Goal: Use online tool/utility

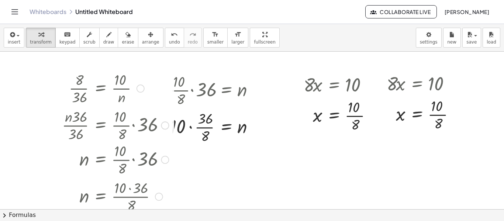
drag, startPoint x: 163, startPoint y: 126, endPoint x: 149, endPoint y: 238, distance: 113.3
click at [149, 221] on html "Graspable Math Activities Whiteboards Classes Account v1.28.4 | Privacy policy …" at bounding box center [252, 110] width 504 height 221
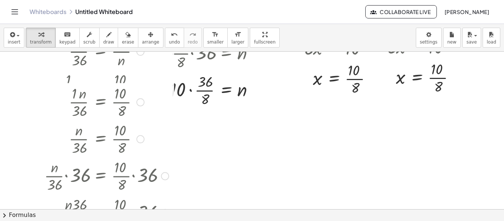
drag, startPoint x: 163, startPoint y: 88, endPoint x: 142, endPoint y: 226, distance: 140.2
click at [142, 221] on html "Graspable Math Activities Whiteboards Classes Account v1.28.4 | Privacy policy …" at bounding box center [252, 110] width 504 height 221
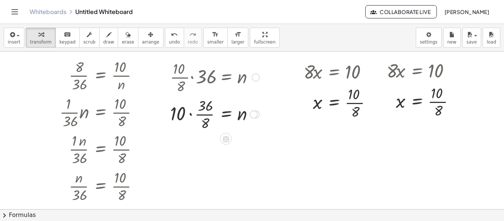
scroll to position [0, 0]
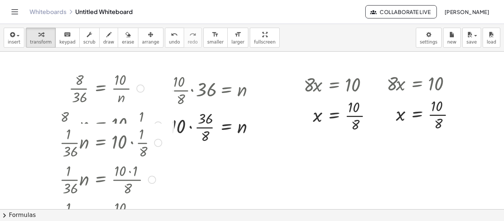
drag, startPoint x: 137, startPoint y: 126, endPoint x: 132, endPoint y: 224, distance: 97.5
click at [132, 221] on html "Graspable Math Activities Whiteboards Classes Account v1.28.4 | Privacy policy …" at bounding box center [252, 110] width 504 height 221
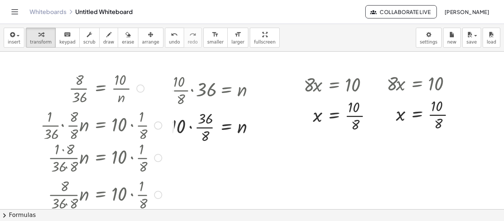
drag, startPoint x: 156, startPoint y: 128, endPoint x: 144, endPoint y: 198, distance: 71.4
click at [100, 195] on div "· · 8 · 36 · 8 · n = · 10 · · 1 · 8" at bounding box center [100, 195] width 0 height 0
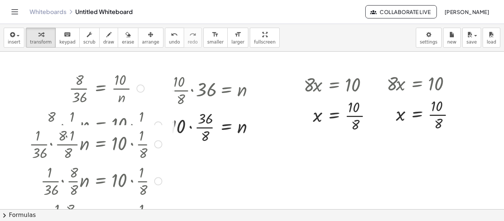
drag, startPoint x: 153, startPoint y: 126, endPoint x: 145, endPoint y: 185, distance: 59.6
click at [100, 181] on div "· · 1 · 36 · · 8 · 8 · n = · 10 · · 1 · 8" at bounding box center [100, 181] width 0 height 0
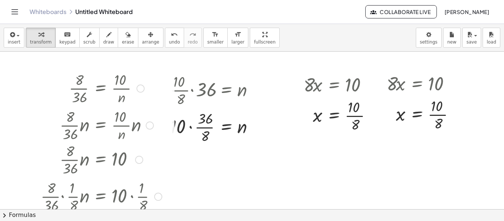
drag, startPoint x: 157, startPoint y: 125, endPoint x: 142, endPoint y: 202, distance: 78.9
click at [100, 197] on div "· · 8 · 36 · · 1 · 8 · n = · 10 · · 1 · 8" at bounding box center [100, 197] width 0 height 0
drag, startPoint x: 151, startPoint y: 125, endPoint x: 146, endPoint y: 156, distance: 32.0
click at [100, 89] on div "· 8 · 36 = · 10 · n · · 8 · 36 · n = · · 10 · n · n · · 8 · 36 · n = 10 · · 8 ·…" at bounding box center [100, 89] width 0 height 0
drag, startPoint x: 150, startPoint y: 124, endPoint x: 148, endPoint y: 131, distance: 6.6
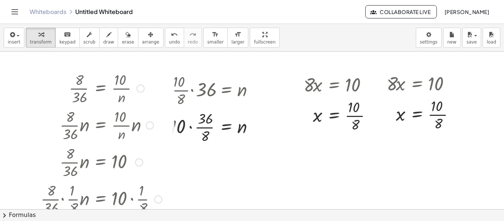
click at [100, 125] on div "· · 8 · 36 · n = · · 10 · n · n" at bounding box center [100, 125] width 0 height 0
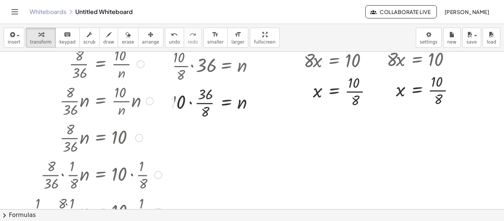
scroll to position [37, 0]
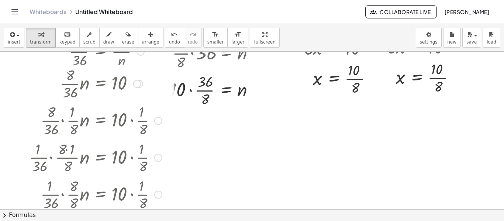
drag, startPoint x: 138, startPoint y: 126, endPoint x: 139, endPoint y: 83, distance: 43.2
click at [100, 84] on div "· · 8 · 36 · n = 10" at bounding box center [100, 84] width 0 height 0
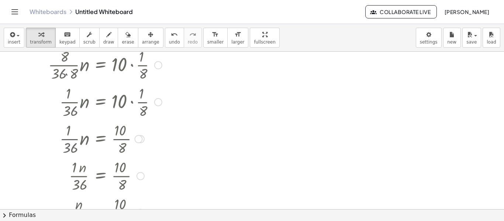
scroll to position [258, 0]
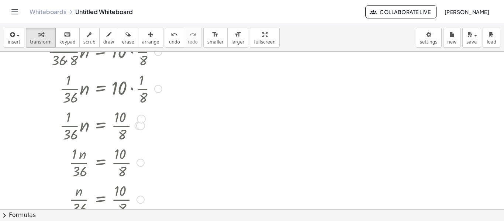
drag, startPoint x: 137, startPoint y: 126, endPoint x: 140, endPoint y: 118, distance: 8.8
click at [100, 126] on div "· · 1 · 36 · n = · 10 · 8" at bounding box center [100, 126] width 0 height 0
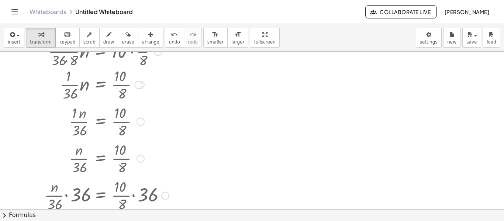
drag, startPoint x: 139, startPoint y: 125, endPoint x: 129, endPoint y: 82, distance: 44.6
click at [100, 85] on div "· · 1 · 36 · n = · 10 · 8" at bounding box center [100, 85] width 0 height 0
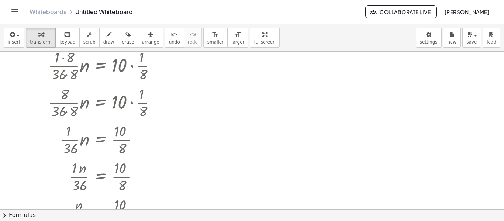
scroll to position [184, 0]
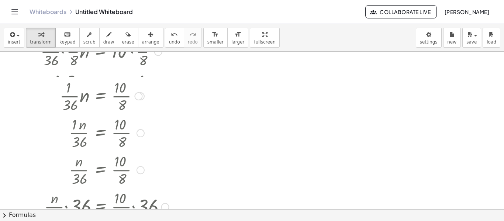
drag, startPoint x: 139, startPoint y: 161, endPoint x: 135, endPoint y: 94, distance: 67.6
click at [100, 96] on div "· · 1 · 36 · n = · 10 · 8" at bounding box center [100, 96] width 0 height 0
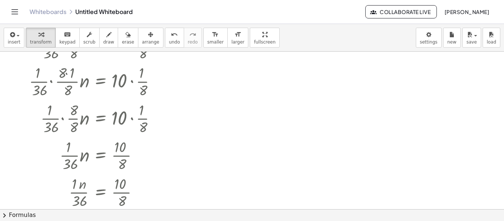
scroll to position [111, 0]
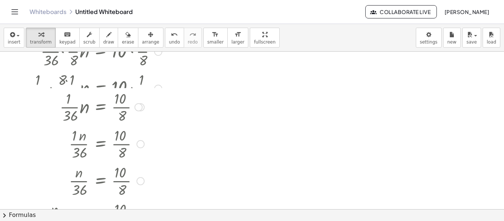
drag, startPoint x: 136, startPoint y: 162, endPoint x: 138, endPoint y: 103, distance: 59.8
click at [138, 103] on div at bounding box center [138, 107] width 8 height 8
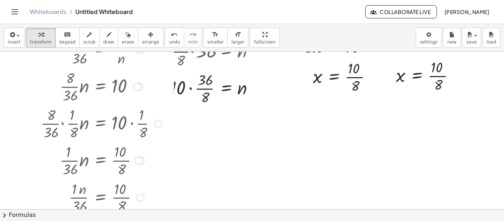
scroll to position [37, 0]
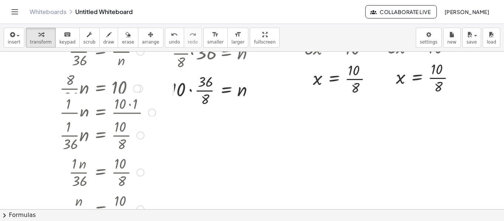
drag, startPoint x: 138, startPoint y: 163, endPoint x: 126, endPoint y: 134, distance: 32.1
click at [100, 135] on div "· · 1 · 36 · n = · 10 · 8" at bounding box center [100, 135] width 0 height 0
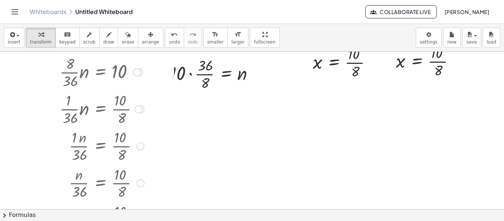
scroll to position [74, 0]
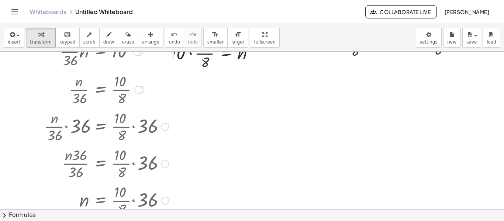
drag, startPoint x: 140, startPoint y: 163, endPoint x: 146, endPoint y: 87, distance: 75.9
click at [100, 90] on div "· n · 36 = · 10 · 8" at bounding box center [100, 90] width 0 height 0
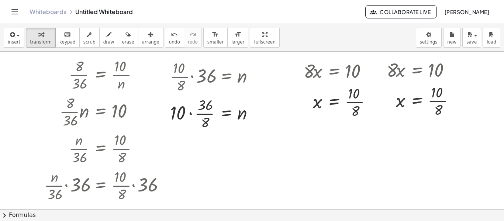
scroll to position [0, 0]
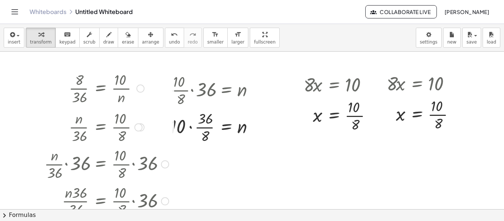
drag, startPoint x: 136, startPoint y: 162, endPoint x: 135, endPoint y: 124, distance: 37.6
click at [135, 124] on div at bounding box center [138, 127] width 8 height 8
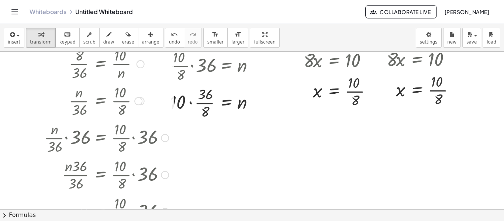
scroll to position [37, 0]
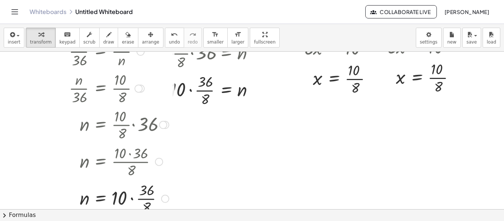
drag, startPoint x: 163, startPoint y: 199, endPoint x: 146, endPoint y: 122, distance: 79.3
click at [100, 125] on div "n = · · [DATE]" at bounding box center [100, 125] width 0 height 0
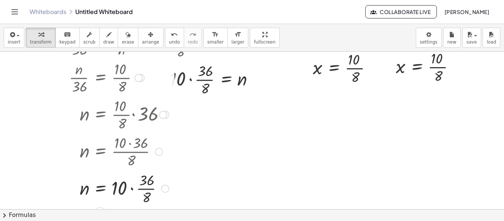
scroll to position [74, 0]
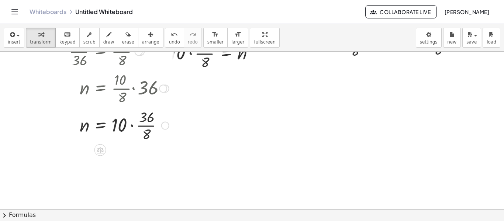
drag, startPoint x: 162, startPoint y: 162, endPoint x: 163, endPoint y: 122, distance: 40.2
click at [100, 126] on div "= 10 n · · 8 · 36 · Go back to this line Copy line as LaTeX Copy derivation as …" at bounding box center [100, 126] width 0 height 0
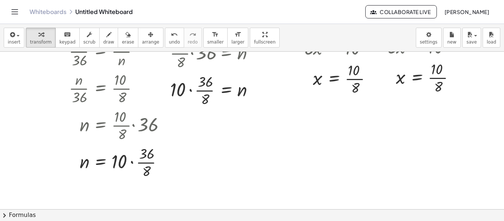
scroll to position [0, 0]
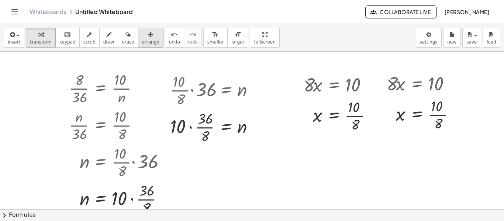
click at [148, 37] on icon "button" at bounding box center [150, 34] width 5 height 9
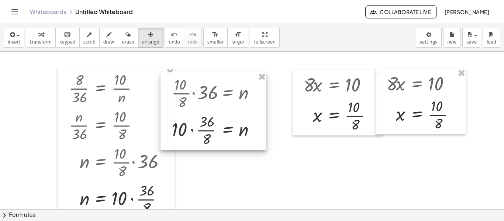
click at [200, 105] on div at bounding box center [213, 110] width 106 height 77
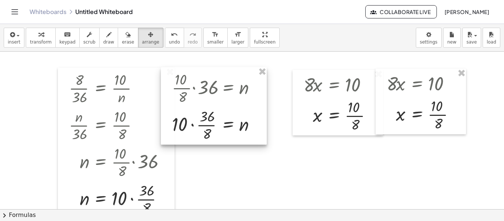
drag, startPoint x: 203, startPoint y: 105, endPoint x: 203, endPoint y: 101, distance: 4.8
click at [203, 101] on div at bounding box center [214, 105] width 106 height 77
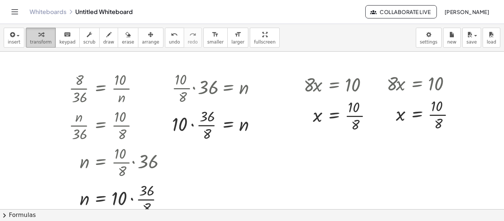
click at [38, 38] on icon "button" at bounding box center [40, 34] width 5 height 9
